Goal: Task Accomplishment & Management: Manage account settings

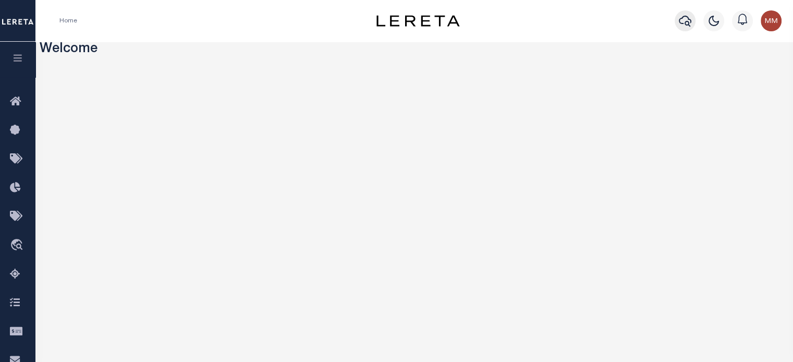
click at [595, 23] on icon "button" at bounding box center [685, 21] width 13 height 13
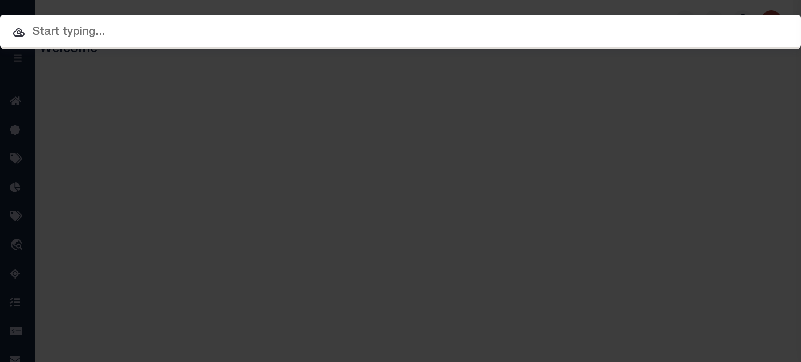
drag, startPoint x: 313, startPoint y: 39, endPoint x: 307, endPoint y: 39, distance: 6.3
click at [311, 39] on input "text" at bounding box center [400, 32] width 801 height 18
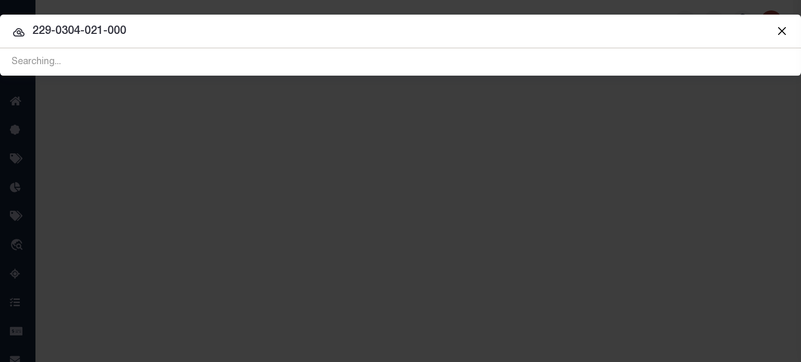
type input "229-0304-021-0000"
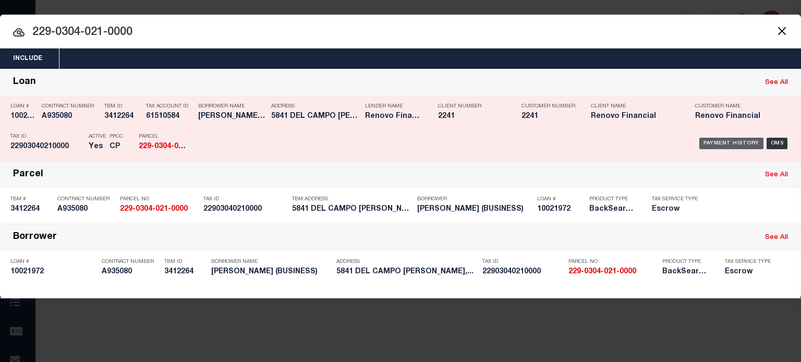
click at [595, 141] on div "Payment History" at bounding box center [731, 143] width 64 height 11
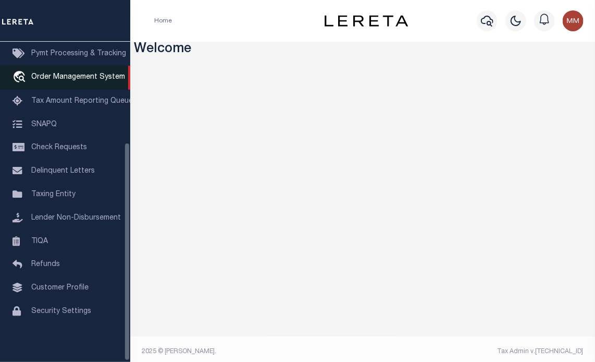
scroll to position [148, 0]
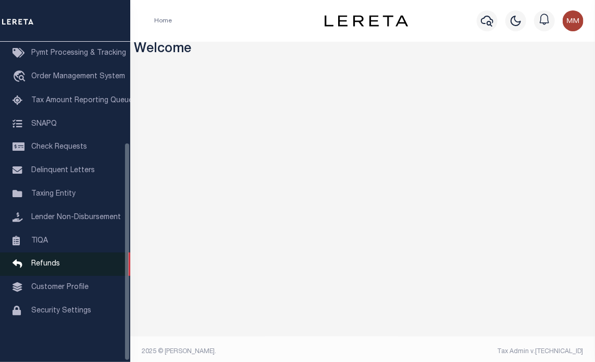
click at [40, 262] on span "Refunds" at bounding box center [45, 263] width 29 height 7
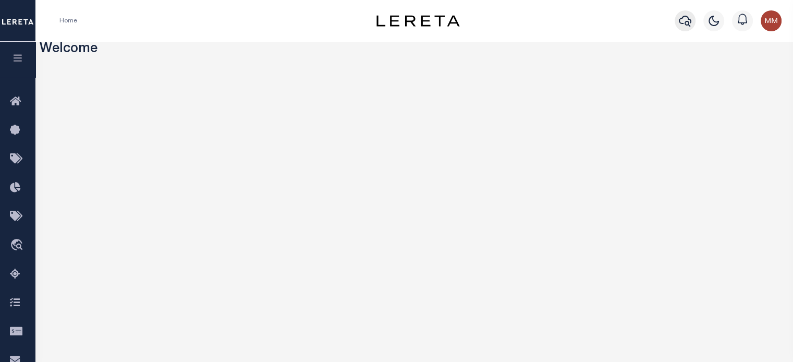
click at [595, 25] on icon "button" at bounding box center [685, 21] width 13 height 13
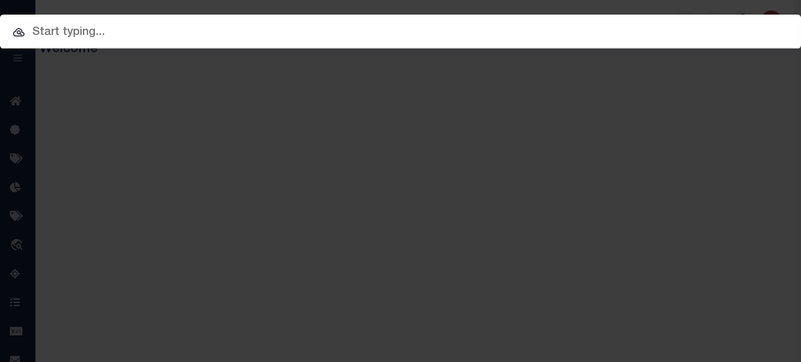
click at [207, 35] on input "text" at bounding box center [400, 32] width 801 height 18
click at [102, 36] on input "text" at bounding box center [400, 32] width 801 height 18
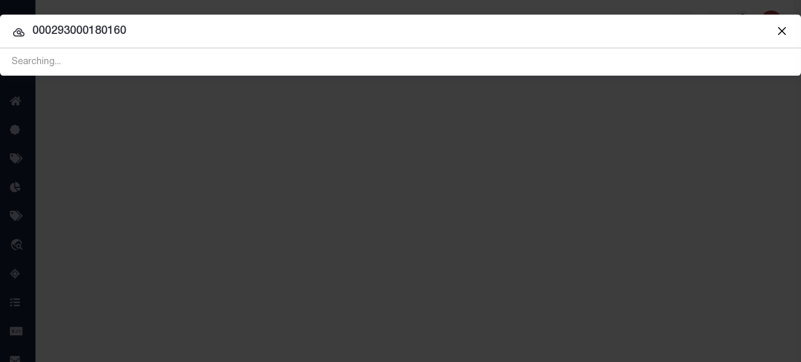
type input "000293000180160"
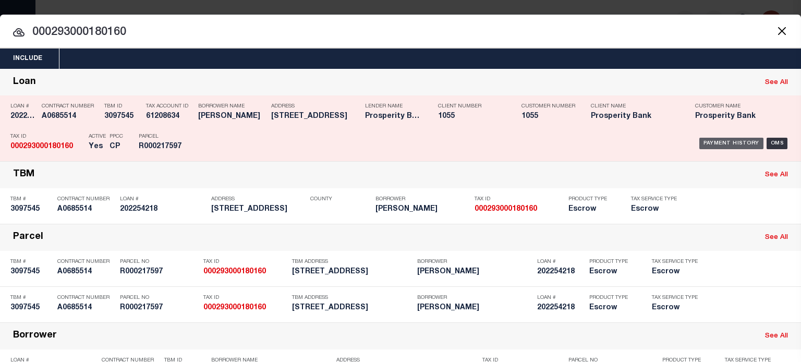
click at [595, 139] on div "Payment History" at bounding box center [731, 143] width 64 height 11
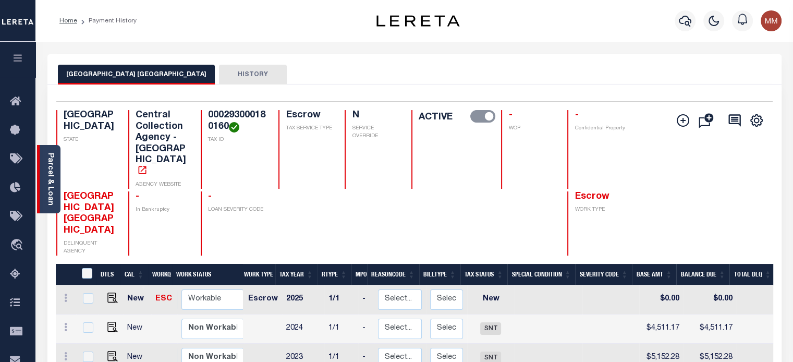
click at [46, 169] on div "Parcel & Loan" at bounding box center [48, 179] width 23 height 68
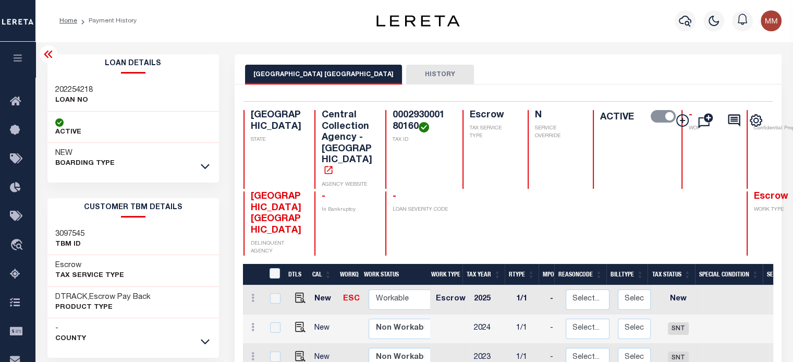
click at [205, 162] on icon at bounding box center [205, 166] width 9 height 11
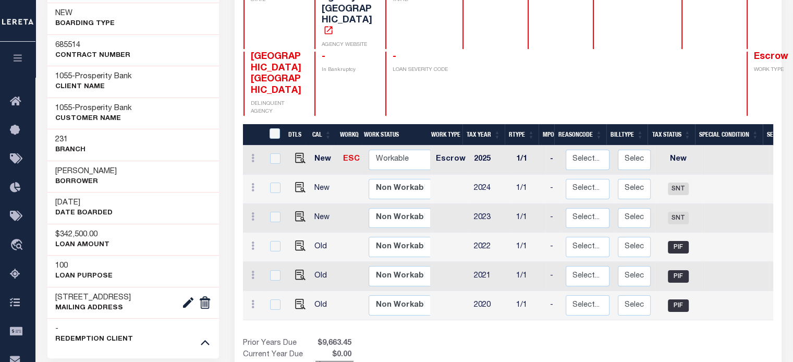
scroll to position [156, 0]
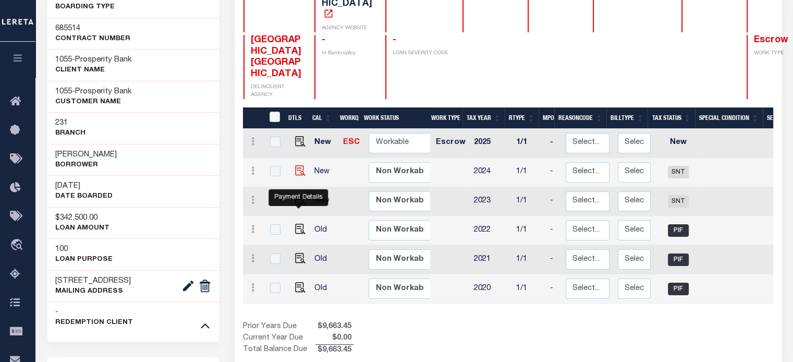
click at [300, 176] on img "" at bounding box center [300, 170] width 10 height 10
checkbox input "true"
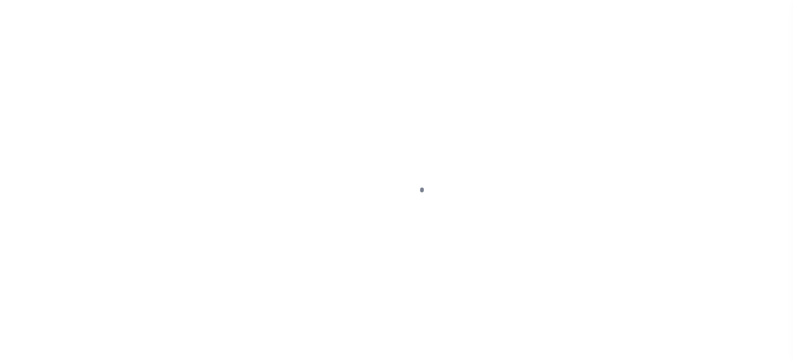
select select "SNT"
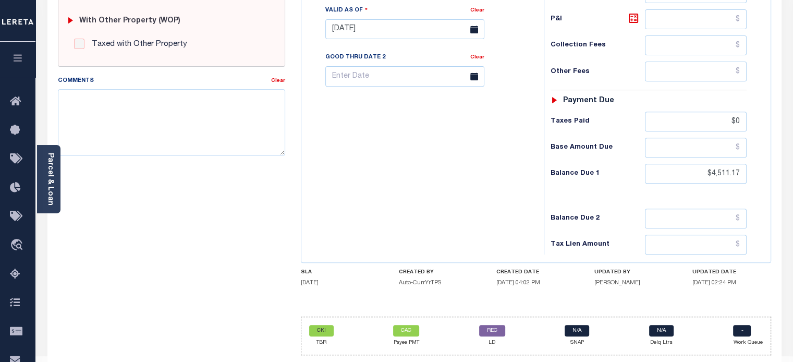
scroll to position [425, 0]
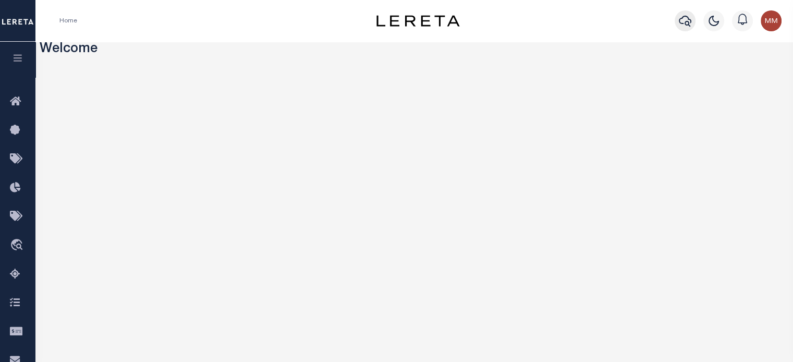
click at [595, 22] on icon "button" at bounding box center [685, 21] width 13 height 13
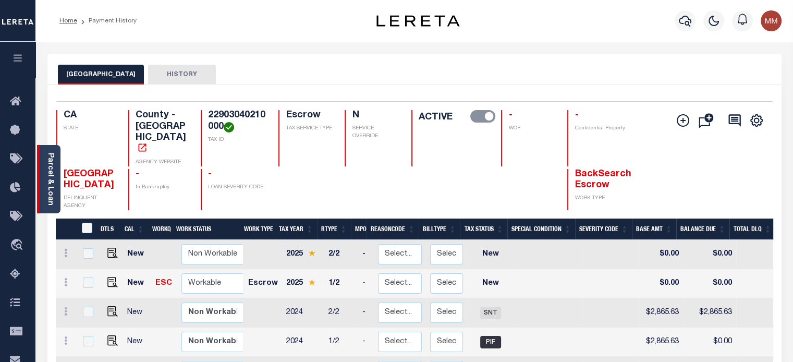
click at [50, 180] on link "Parcel & Loan" at bounding box center [49, 179] width 7 height 53
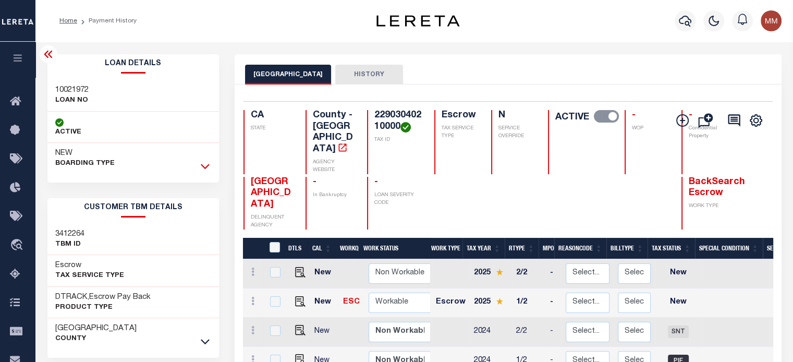
click at [206, 165] on icon at bounding box center [205, 166] width 9 height 11
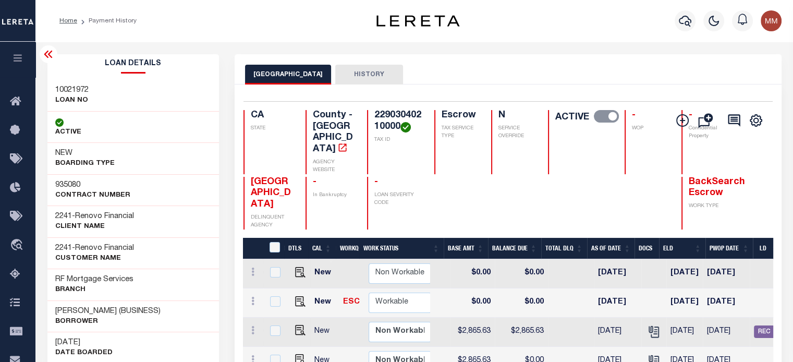
click at [152, 113] on div "ACTIVE" at bounding box center [133, 128] width 172 height 32
click at [300, 327] on img "" at bounding box center [300, 330] width 10 height 10
checkbox input "true"
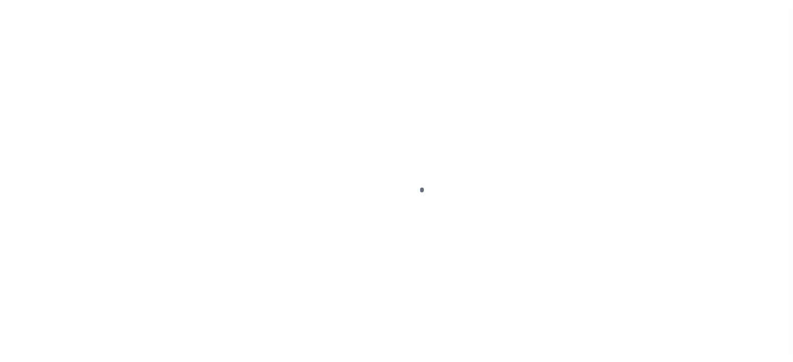
select select "SNT"
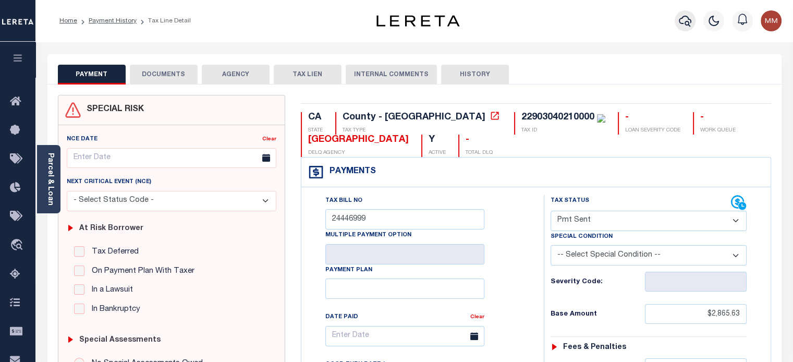
click at [683, 21] on icon "button" at bounding box center [685, 21] width 13 height 13
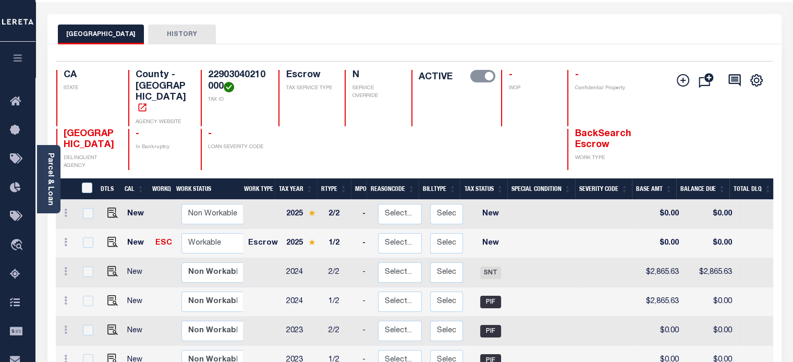
scroll to position [52, 0]
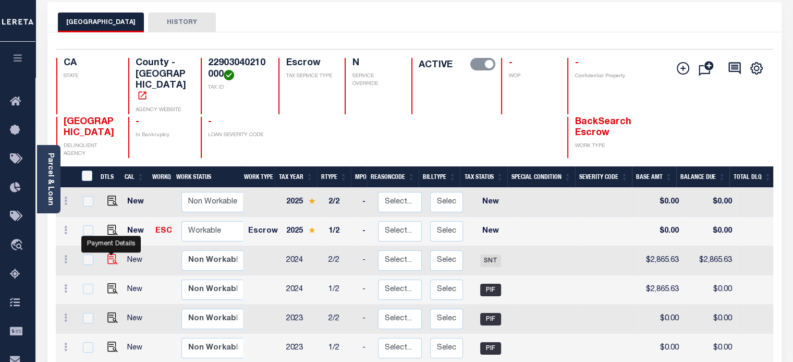
click at [107, 254] on img "" at bounding box center [112, 259] width 10 height 10
checkbox input "true"
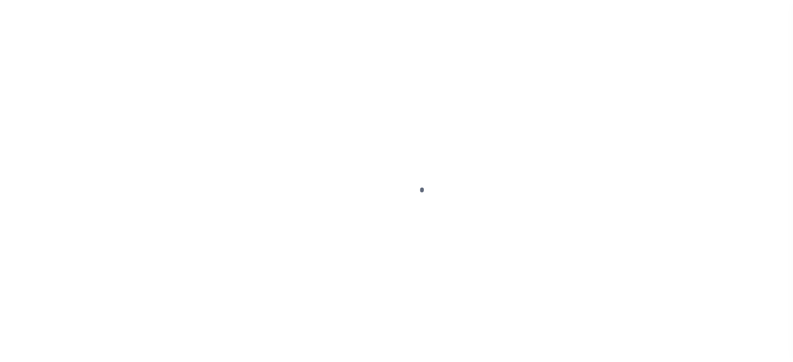
select select "SNT"
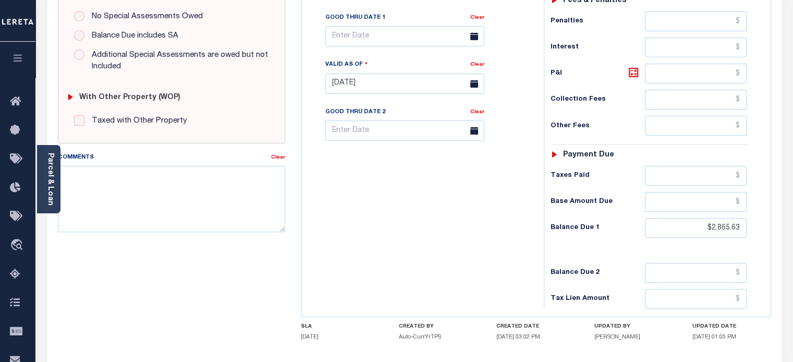
scroll to position [417, 0]
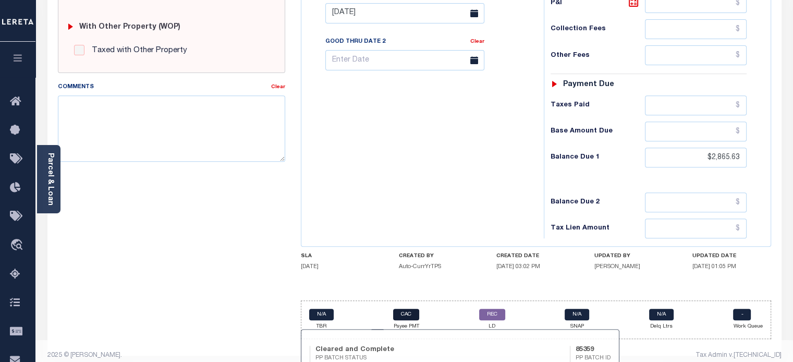
click at [407, 314] on link "CAC" at bounding box center [406, 314] width 26 height 11
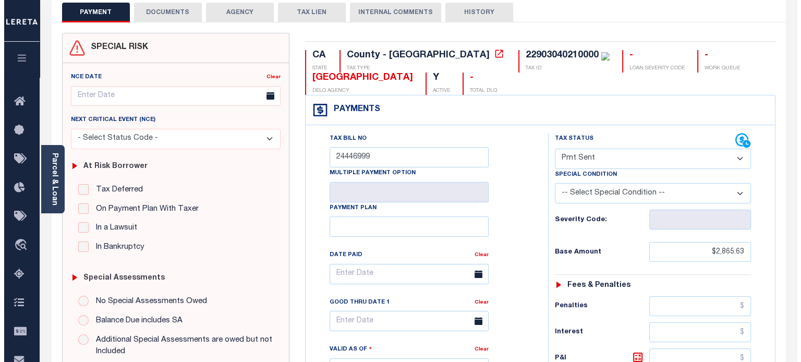
scroll to position [0, 0]
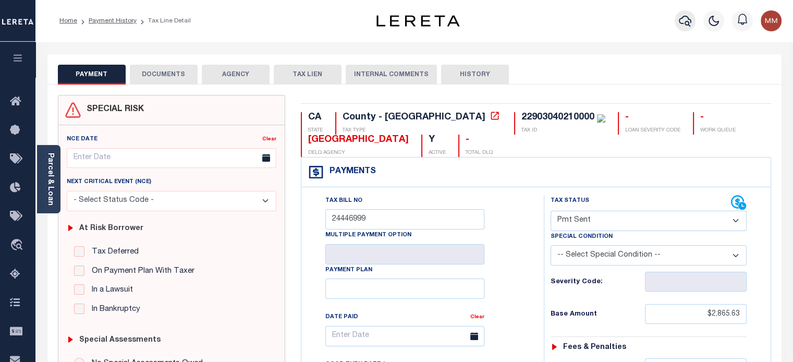
click at [682, 21] on icon "button" at bounding box center [685, 21] width 13 height 13
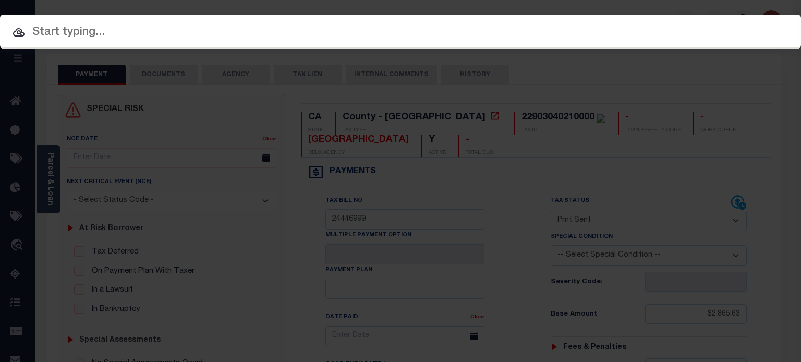
drag, startPoint x: 384, startPoint y: 38, endPoint x: 399, endPoint y: 38, distance: 14.6
click at [385, 38] on input "text" at bounding box center [400, 32] width 801 height 18
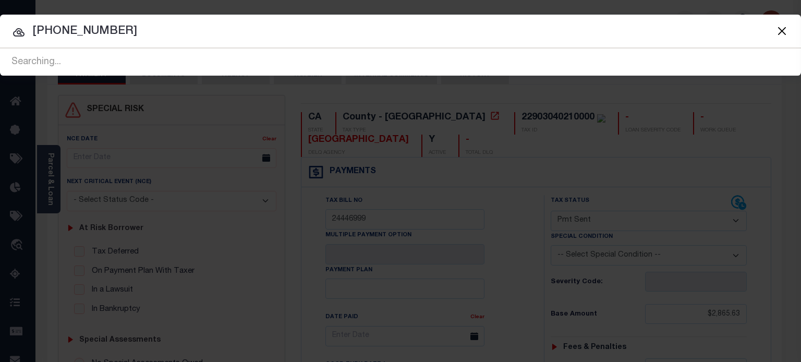
type input "11-155201-36000"
drag, startPoint x: 137, startPoint y: 30, endPoint x: -538, endPoint y: 88, distance: 677.1
type input "11-155201-36000"
drag, startPoint x: -26, startPoint y: 7, endPoint x: -539, endPoint y: 30, distance: 513.5
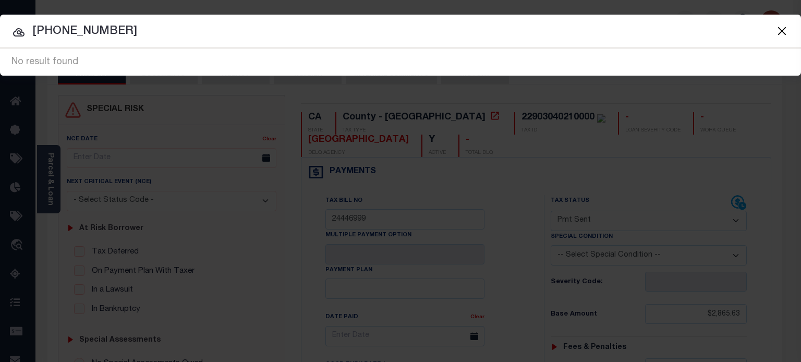
type input "1115520136000"
drag, startPoint x: 31, startPoint y: 44, endPoint x: -199, endPoint y: 86, distance: 233.7
type input "1215406200320"
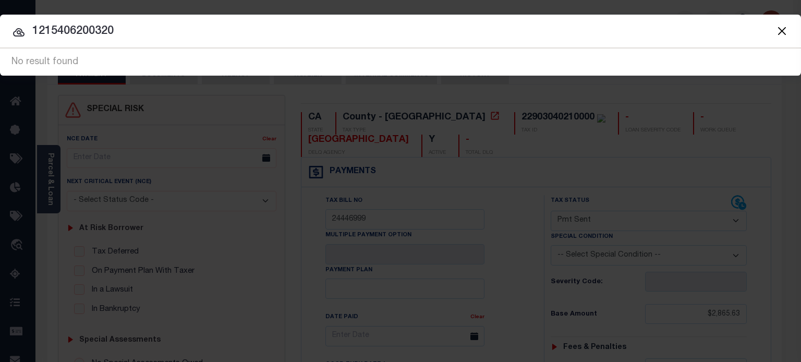
drag, startPoint x: 186, startPoint y: 38, endPoint x: -299, endPoint y: 92, distance: 487.3
type input "111552013600"
drag, startPoint x: 140, startPoint y: 38, endPoint x: -413, endPoint y: 74, distance: 553.8
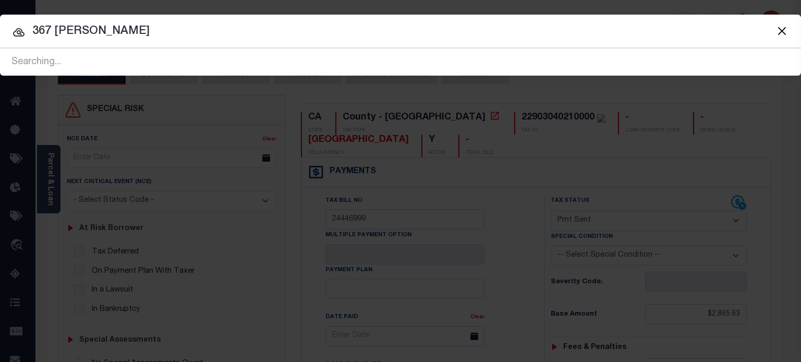
type input "367 EMMA"
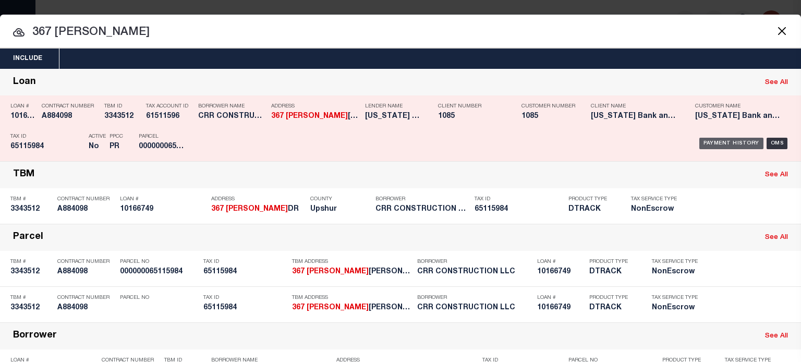
click at [723, 142] on div "Payment History" at bounding box center [731, 143] width 64 height 11
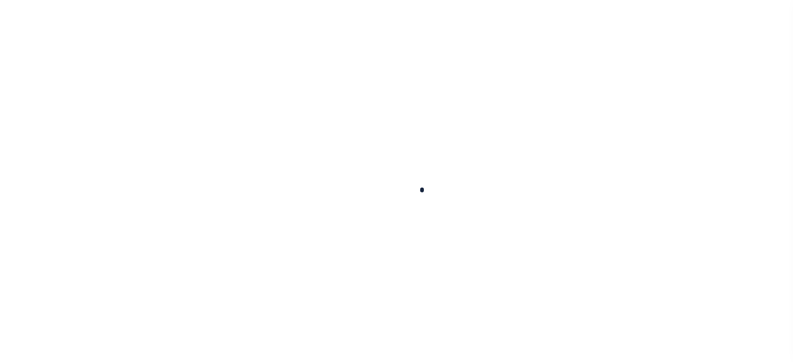
select select "CAC"
type input "[DATE]"
type input "$78,106.17"
select select "CHK"
type input "49632"
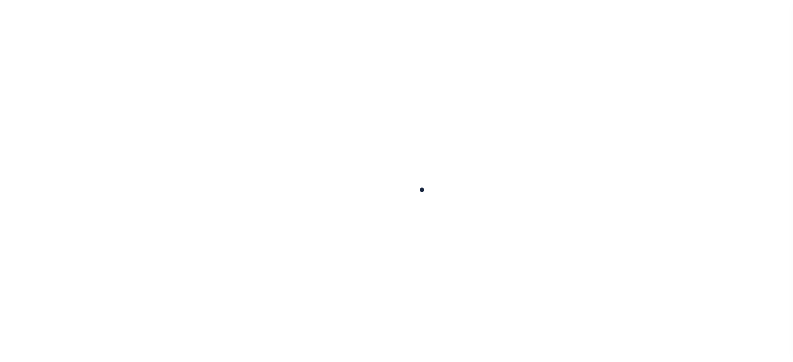
select select "[PERSON_NAME]"
checkbox input "true"
select select "USS"
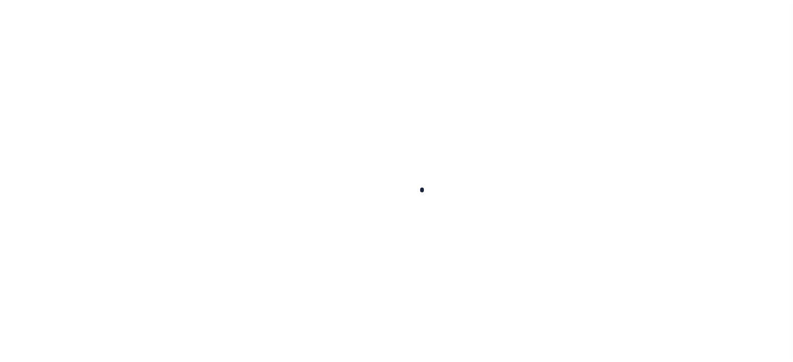
type input "[DATE]"
type input "$9.85"
type input "9205590111312635094451"
type input "Delivered, PO Box"
type input "[DATE]"
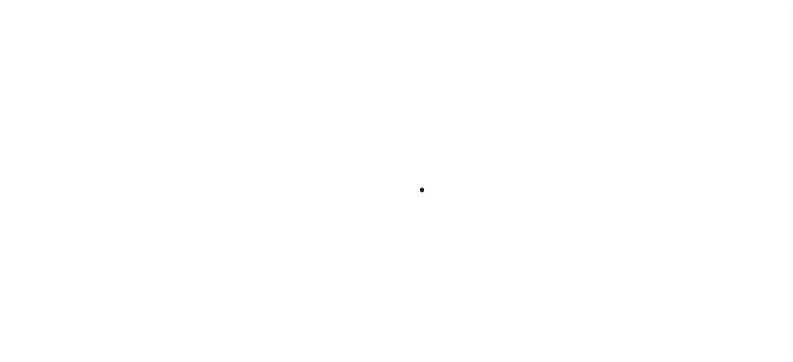
type input "2"
radio input "true"
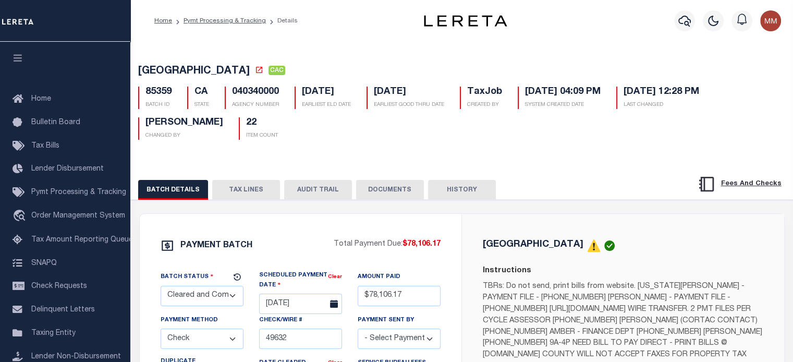
click at [244, 193] on button "TAX LINES" at bounding box center [246, 190] width 68 height 20
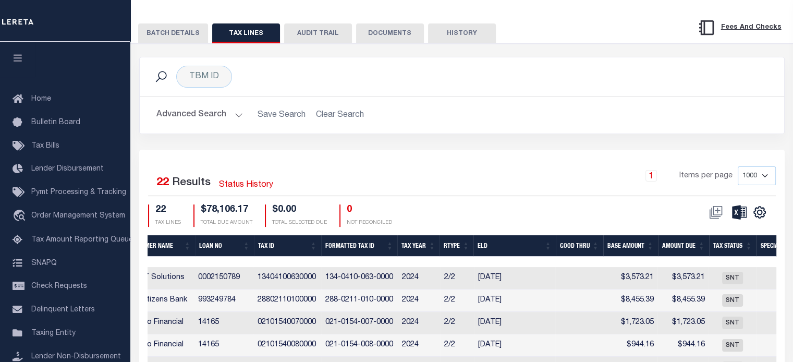
scroll to position [0, 535]
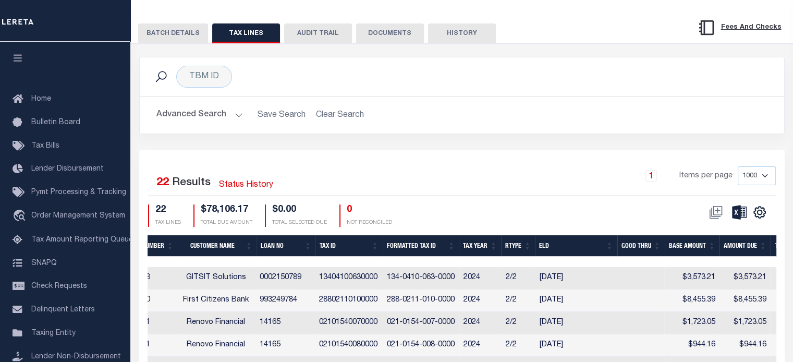
click at [329, 246] on th "Tax ID" at bounding box center [348, 245] width 67 height 21
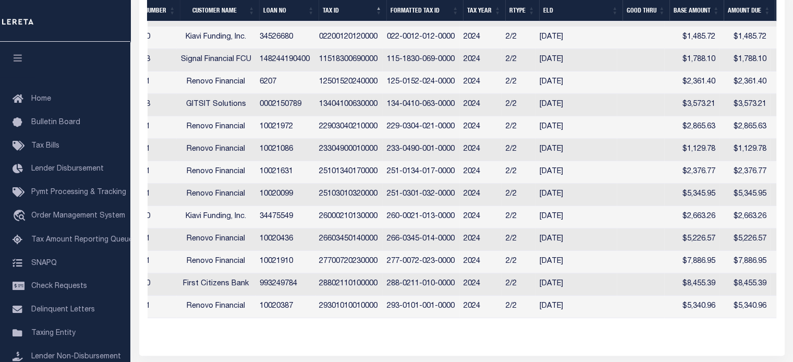
scroll to position [594, 0]
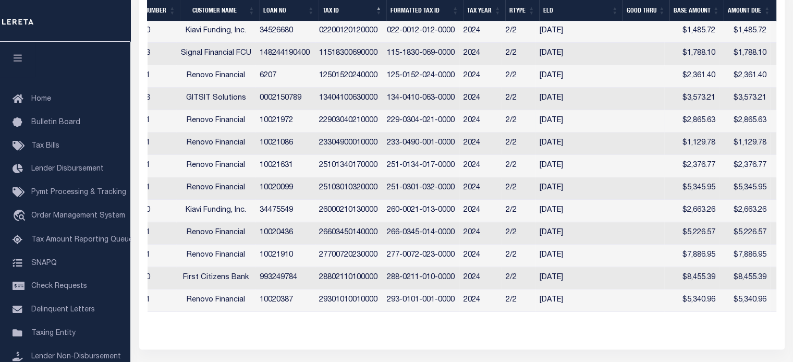
click at [334, 129] on td "22903040210000" at bounding box center [349, 121] width 68 height 22
checkbox input "true"
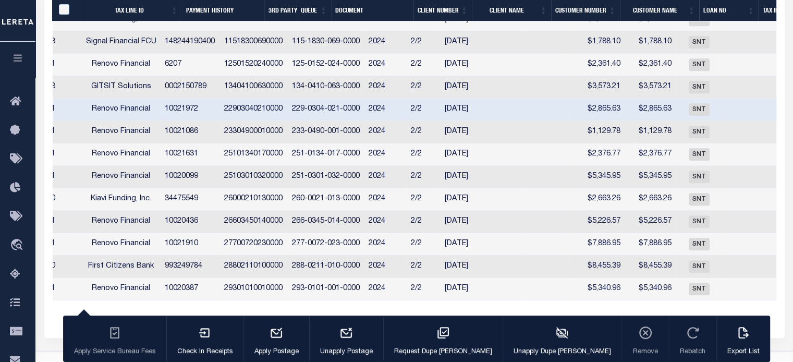
scroll to position [0, 535]
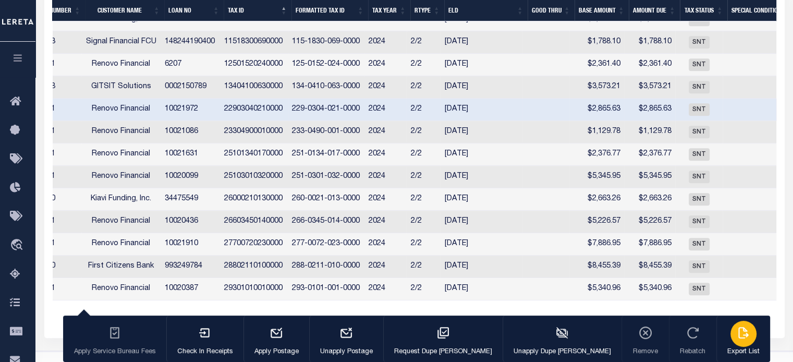
click at [730, 340] on div "button" at bounding box center [743, 334] width 26 height 26
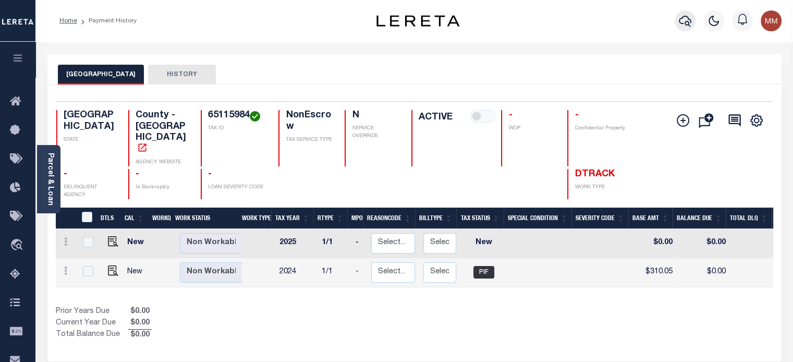
click at [689, 26] on icon "button" at bounding box center [685, 21] width 13 height 11
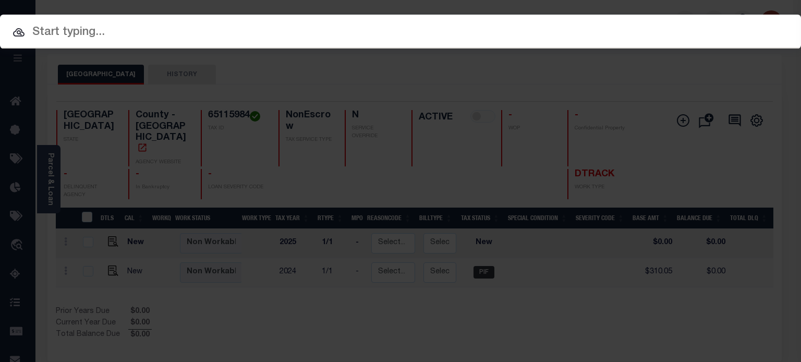
click at [345, 32] on input "text" at bounding box center [400, 32] width 801 height 18
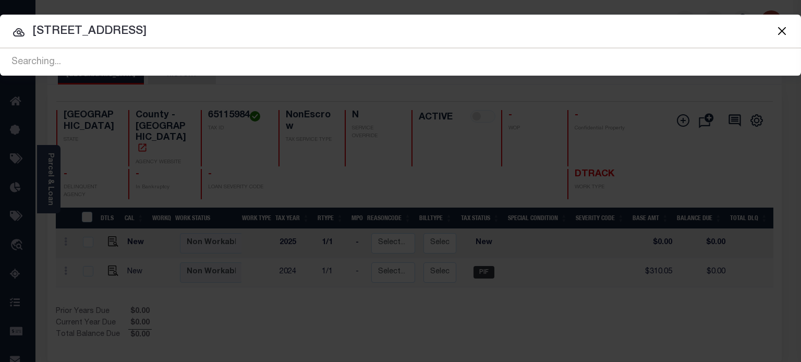
type input "367 EMMA DR"
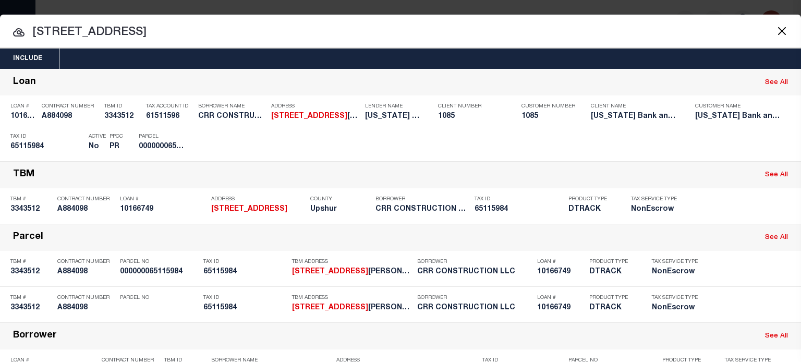
drag, startPoint x: 214, startPoint y: 29, endPoint x: -44, endPoint y: 28, distance: 258.0
click at [0, 28] on html "Home Payment History Profile Sign out" at bounding box center [400, 332] width 801 height 664
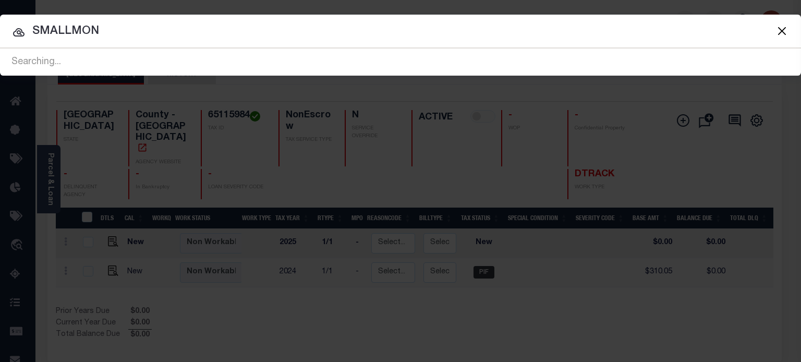
type input "SMALLMON"
click at [782, 33] on button "Close" at bounding box center [782, 31] width 14 height 14
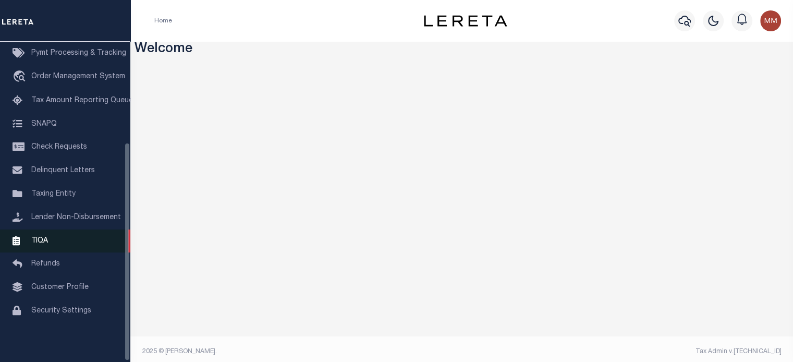
scroll to position [148, 0]
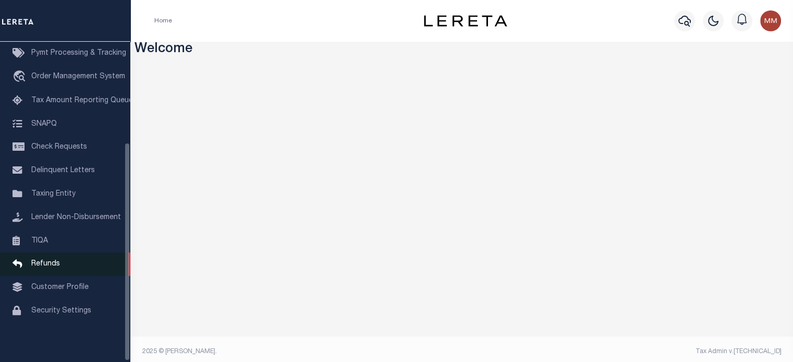
click at [43, 263] on span "Refunds" at bounding box center [45, 263] width 29 height 7
